Goal: Register for event/course

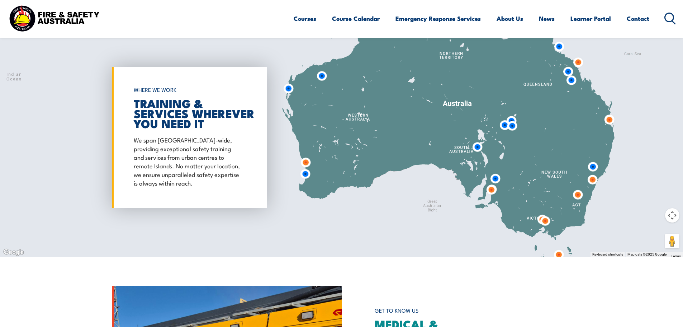
scroll to position [356, 0]
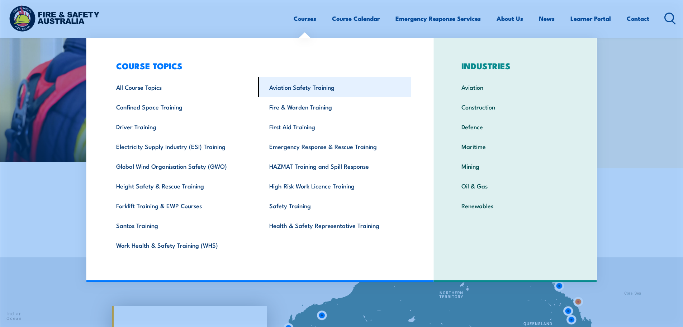
click at [299, 82] on link "Aviation Safety Training" at bounding box center [334, 87] width 153 height 20
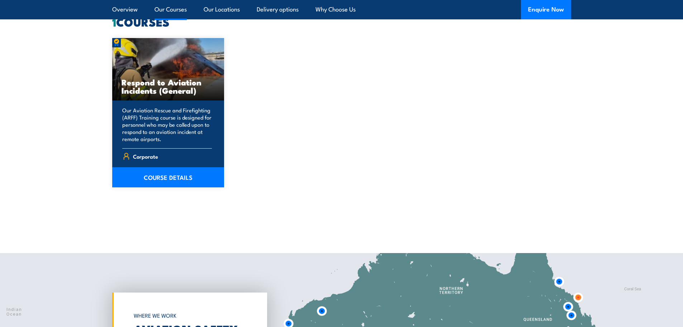
scroll to position [510, 0]
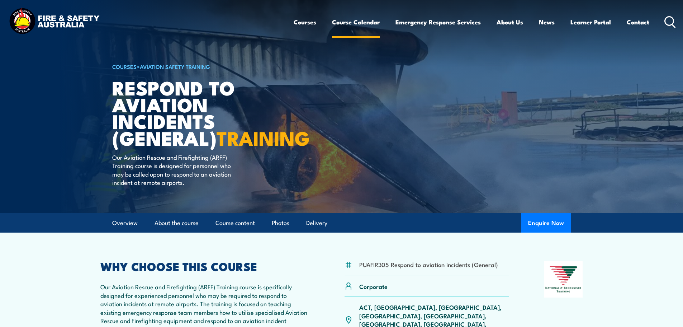
click at [346, 24] on link "Course Calendar" at bounding box center [356, 22] width 48 height 19
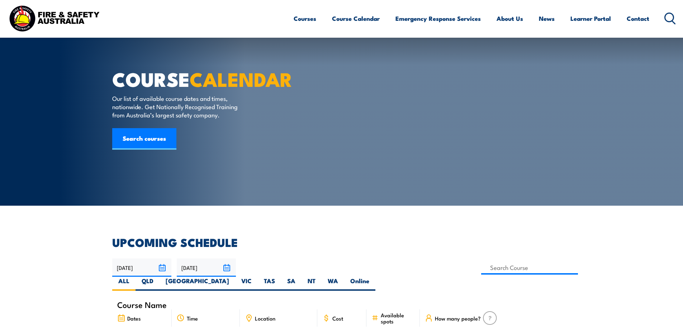
scroll to position [478, 0]
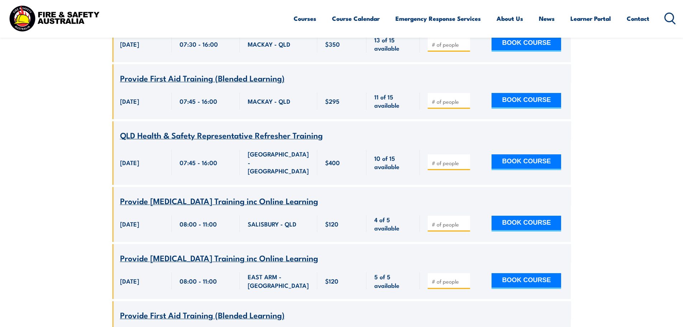
click at [462, 97] on span at bounding box center [448, 101] width 37 height 8
click at [435, 93] on div at bounding box center [449, 101] width 42 height 16
click at [442, 98] on input "number" at bounding box center [450, 101] width 36 height 7
type input "1"
click at [506, 93] on button "BOOK COURSE" at bounding box center [527, 101] width 70 height 16
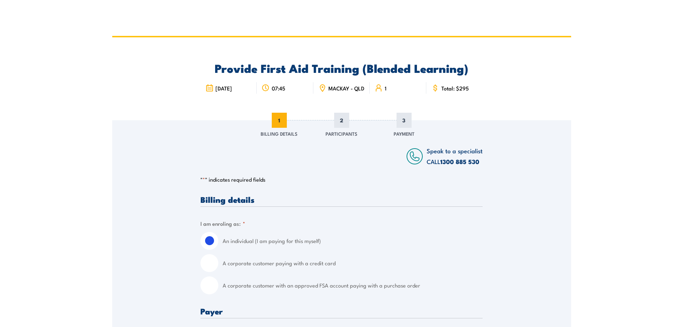
click at [214, 271] on input "A corporate customer paying with a credit card" at bounding box center [209, 263] width 18 height 18
radio input "true"
